Goal: Task Accomplishment & Management: Manage account settings

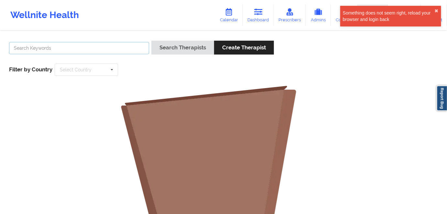
click at [110, 42] on input "text" at bounding box center [79, 48] width 140 height 12
paste input "REVON MCGRIFF"
type input "REVON MCGRIFF"
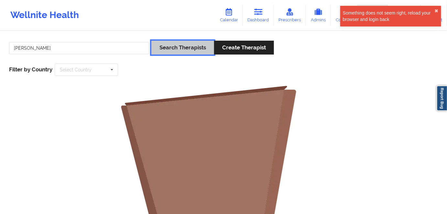
click at [175, 45] on button "Search Therapists" at bounding box center [182, 48] width 63 height 14
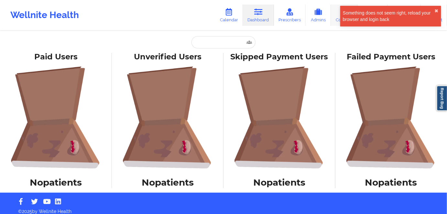
click at [337, 16] on link "Coaches" at bounding box center [344, 15] width 27 height 21
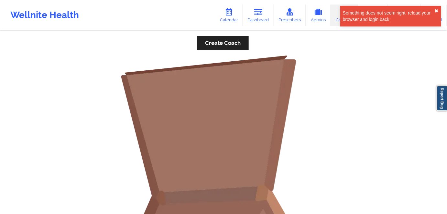
click at [436, 10] on button "✖︎" at bounding box center [436, 10] width 4 height 5
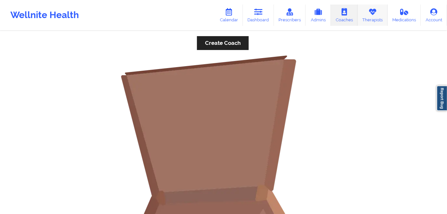
click at [374, 14] on icon at bounding box center [372, 11] width 8 height 7
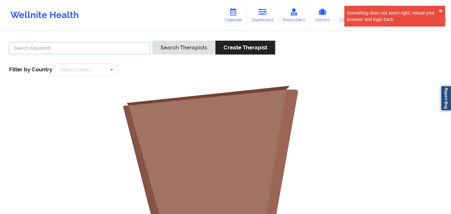
click at [103, 46] on input "text" at bounding box center [79, 48] width 141 height 12
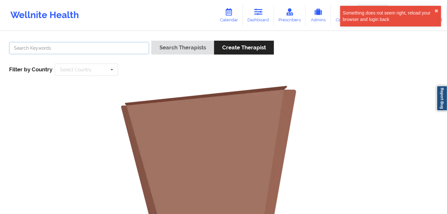
paste input "REVON MCGRIFF"
click at [23, 49] on input "REVON MCGRIFF" at bounding box center [79, 48] width 140 height 12
type input "MCGRIFF"
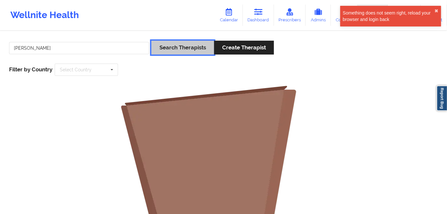
click at [164, 46] on button "Search Therapists" at bounding box center [182, 48] width 63 height 14
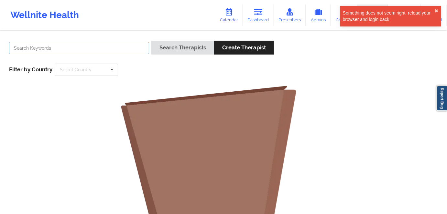
click at [104, 53] on input "text" at bounding box center [79, 48] width 140 height 12
paste input "REVON MCGRIFF"
type input "REVON MCGRIFF"
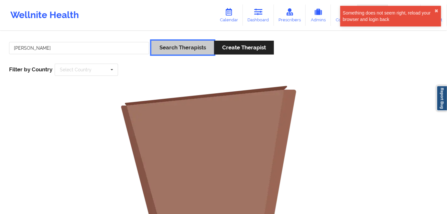
click at [184, 48] on button "Search Therapists" at bounding box center [182, 48] width 63 height 14
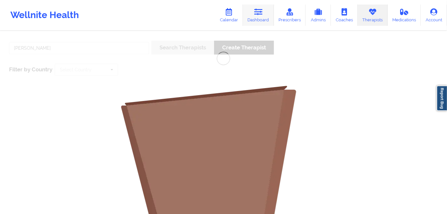
click at [265, 16] on link "Dashboard" at bounding box center [258, 15] width 31 height 21
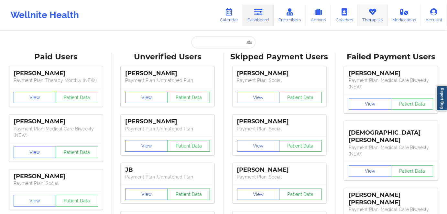
click at [372, 10] on icon at bounding box center [372, 11] width 8 height 7
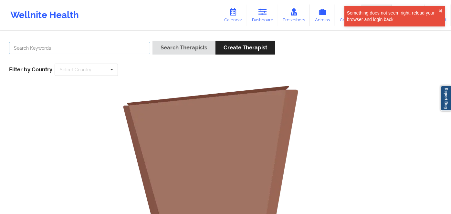
click at [126, 48] on input "text" at bounding box center [79, 48] width 141 height 12
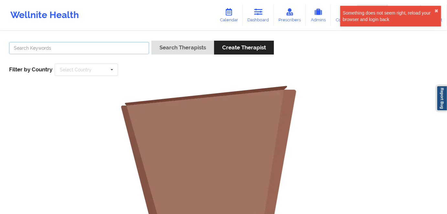
paste input "REVON MCGRIFF"
click at [22, 48] on input "REVON MCGRIFF" at bounding box center [79, 48] width 140 height 12
click at [21, 48] on input "REVON MCGRIFF" at bounding box center [79, 48] width 140 height 12
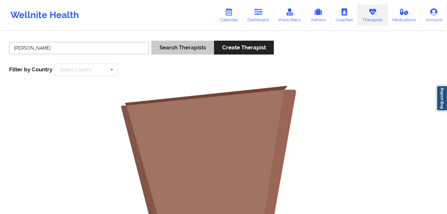
type input "MCGRIFF"
click at [170, 52] on button "Search Therapists" at bounding box center [182, 48] width 63 height 14
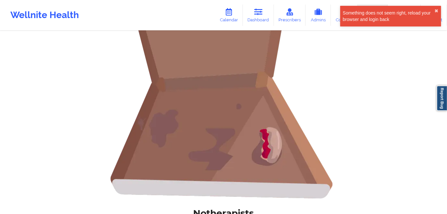
scroll to position [33, 0]
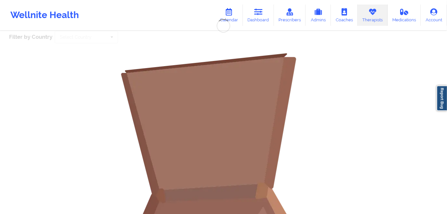
click at [329, 115] on img at bounding box center [223, 181] width 259 height 259
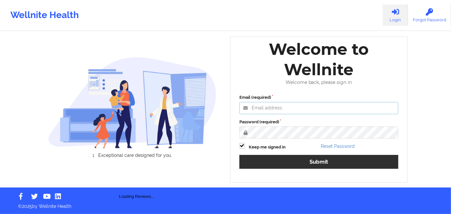
type input "[PERSON_NAME][EMAIL_ADDRESS][DOMAIN_NAME]"
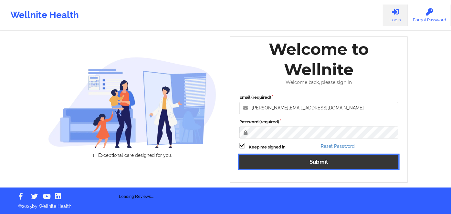
click at [321, 161] on button "Submit" at bounding box center [319, 162] width 159 height 14
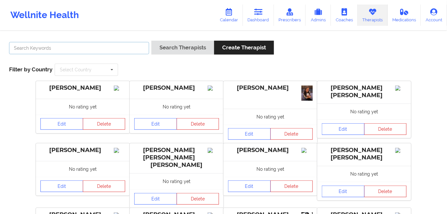
click at [51, 49] on input "text" at bounding box center [79, 48] width 140 height 12
paste input "[PERSON_NAME]"
type input "[PERSON_NAME]"
drag, startPoint x: 191, startPoint y: 39, endPoint x: 192, endPoint y: 43, distance: 3.2
click at [192, 41] on div "[PERSON_NAME] Search Therapists Create Therapist Filter by Country Select Count…" at bounding box center [224, 58] width 438 height 44
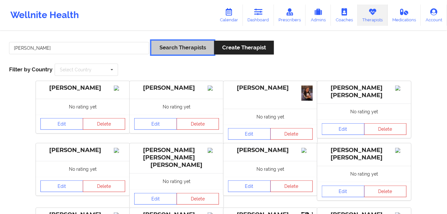
click at [191, 45] on button "Search Therapists" at bounding box center [182, 48] width 63 height 14
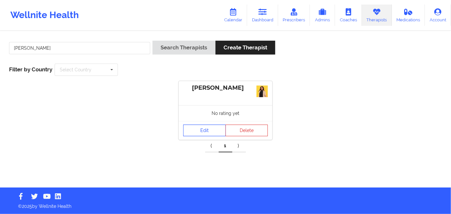
click at [199, 130] on link "Edit" at bounding box center [204, 131] width 43 height 12
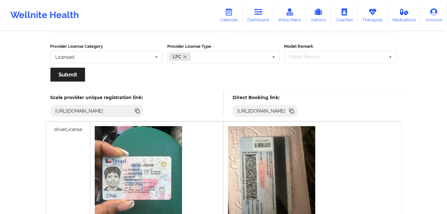
scroll to position [147, 0]
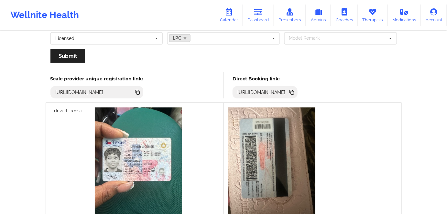
click at [294, 92] on icon at bounding box center [292, 92] width 3 height 3
click at [294, 93] on icon at bounding box center [292, 92] width 3 height 3
